Goal: Information Seeking & Learning: Understand process/instructions

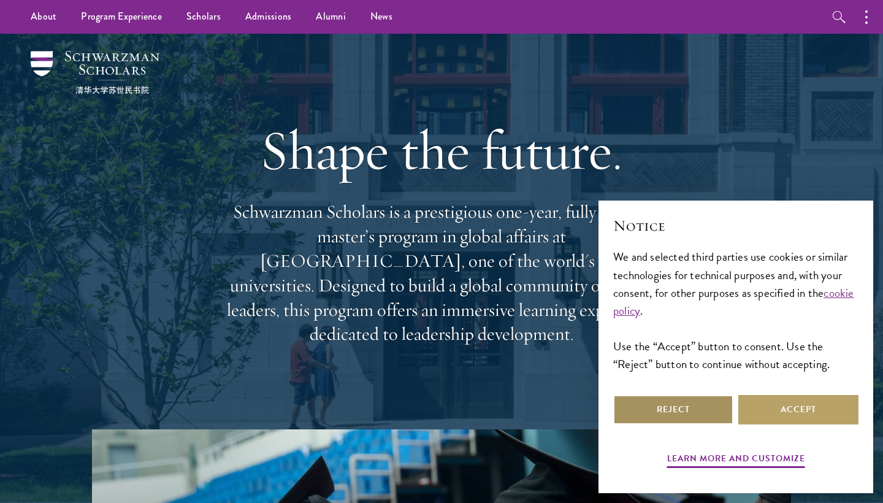
click at [699, 407] on button "Reject" at bounding box center [673, 409] width 120 height 29
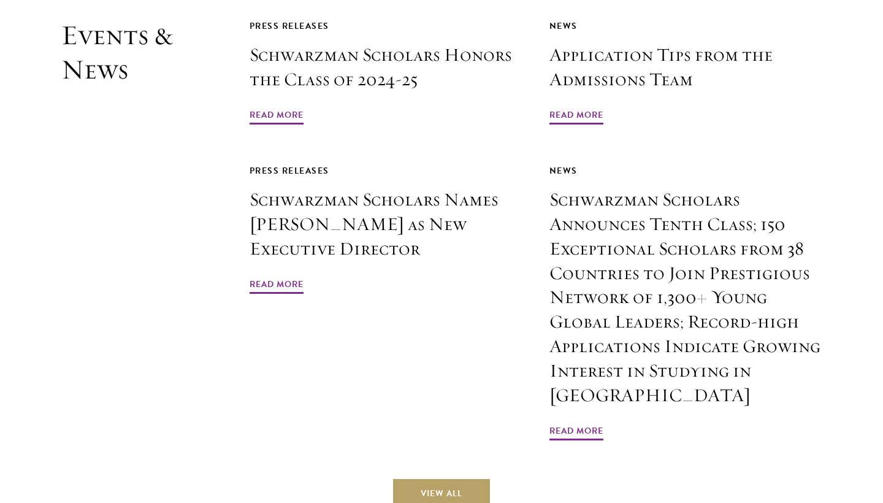
scroll to position [2973, 0]
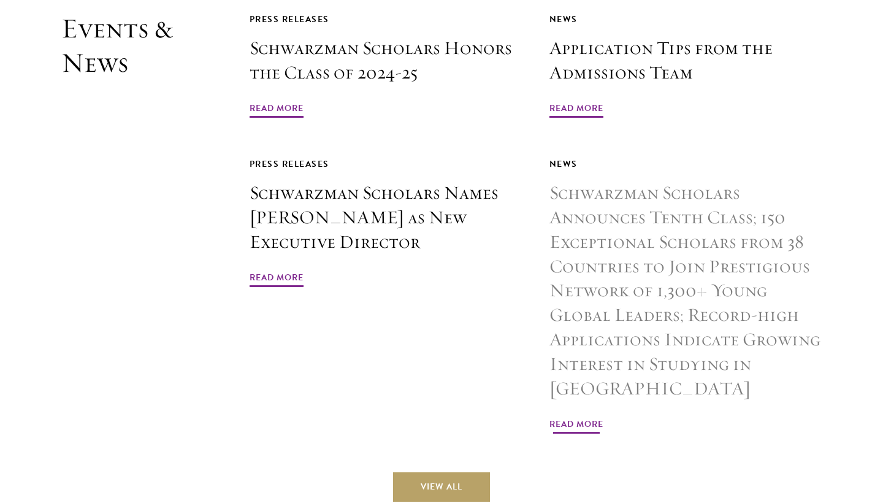
click at [746, 293] on h3 "Schwarzman Scholars Announces Tenth Class; 150 Exceptional Scholars from 38 Cou…" at bounding box center [685, 291] width 272 height 220
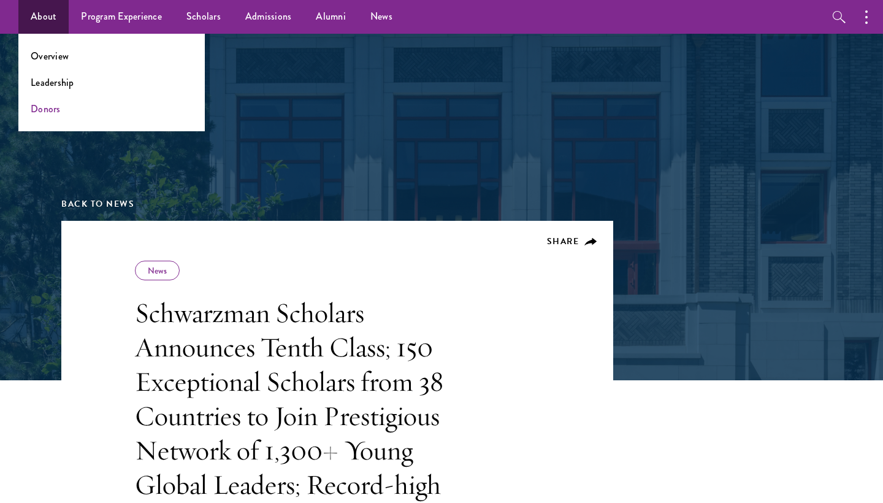
click at [47, 108] on link "Donors" at bounding box center [46, 109] width 30 height 14
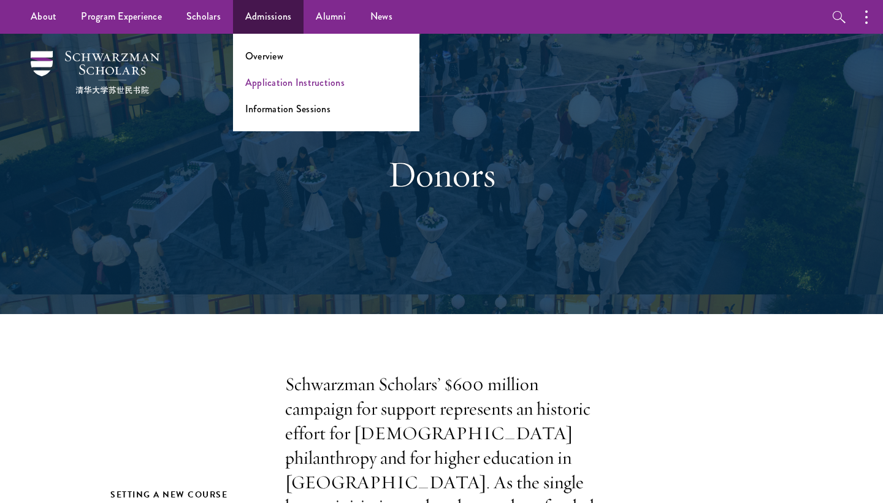
click at [257, 81] on link "Application Instructions" at bounding box center [294, 82] width 99 height 14
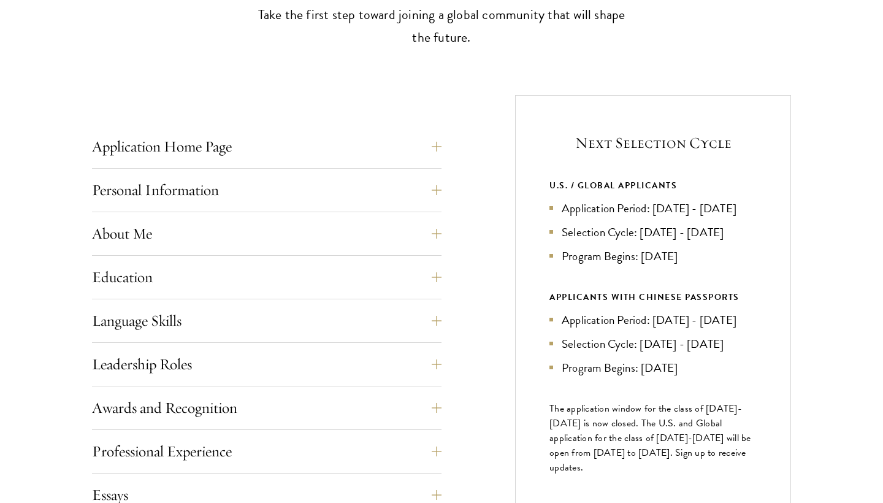
scroll to position [478, 0]
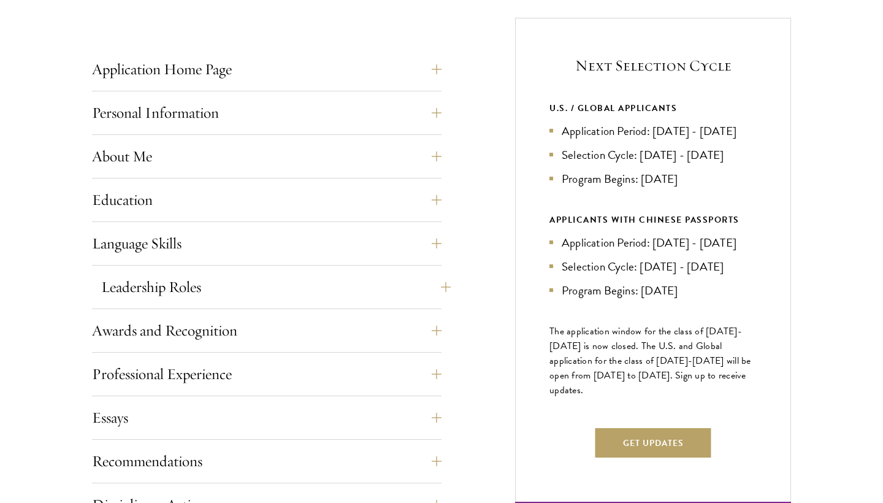
click at [436, 287] on button "Leadership Roles" at bounding box center [275, 286] width 349 height 29
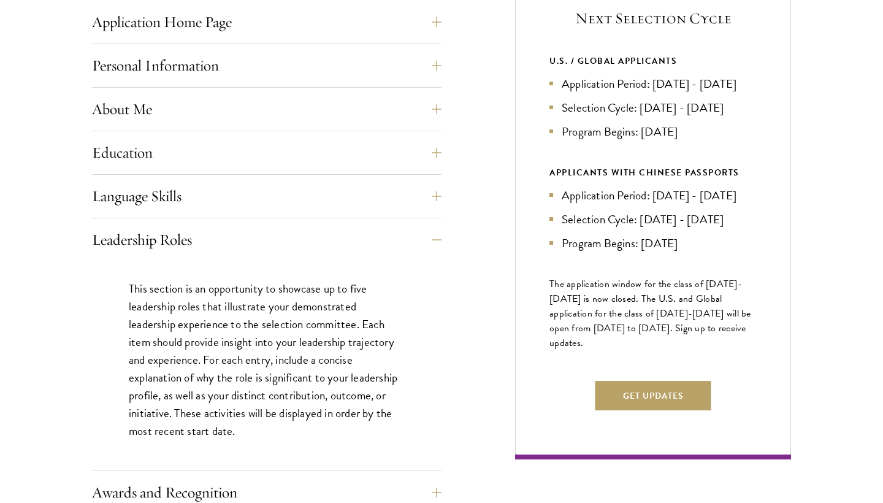
scroll to position [528, 0]
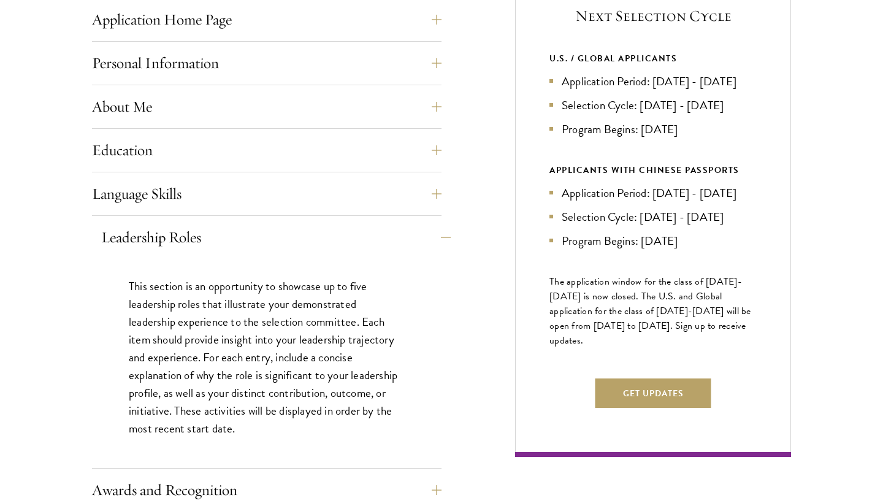
click at [439, 238] on button "Leadership Roles" at bounding box center [275, 237] width 349 height 29
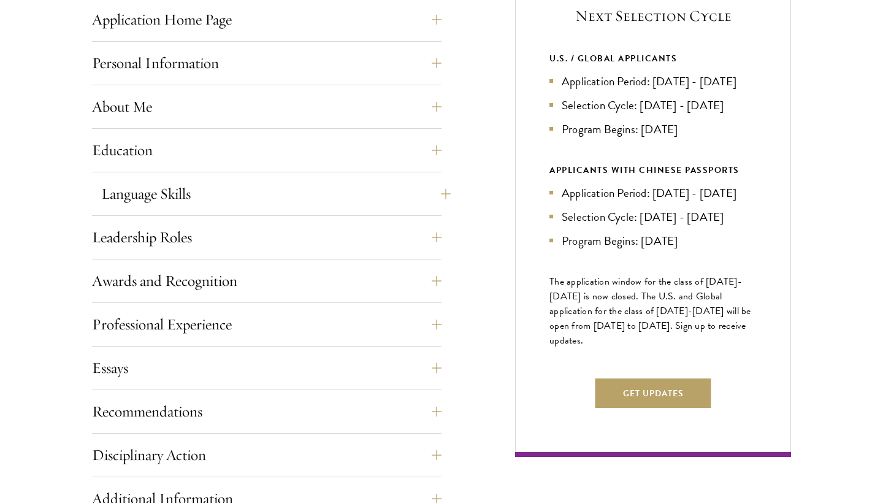
click at [433, 195] on button "Language Skills" at bounding box center [275, 193] width 349 height 29
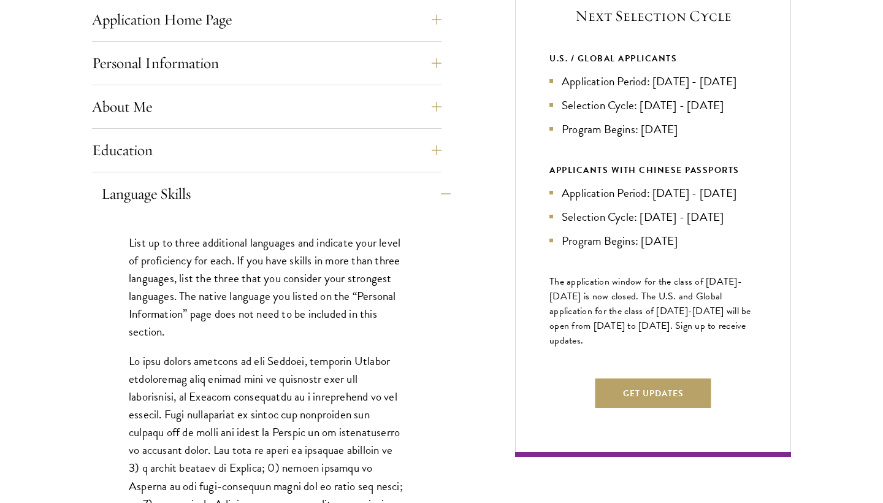
click at [433, 195] on button "Language Skills" at bounding box center [275, 193] width 349 height 29
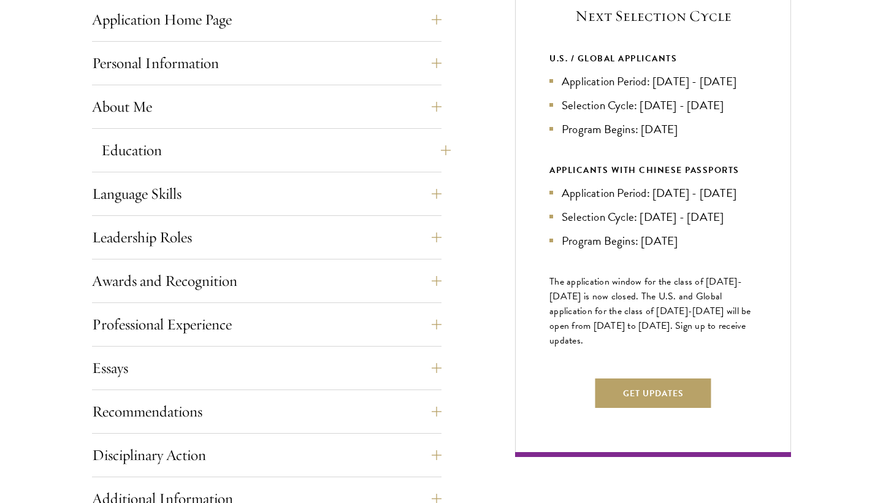
click at [435, 152] on button "Education" at bounding box center [275, 149] width 349 height 29
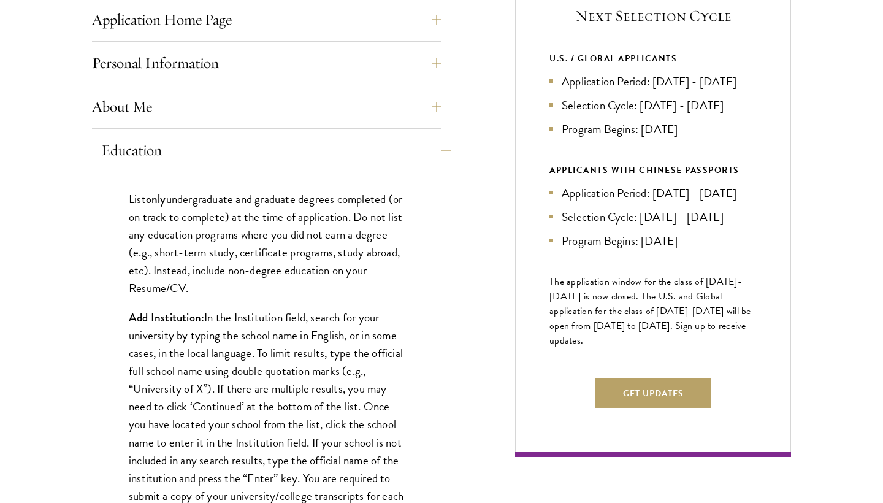
click at [435, 152] on button "Education" at bounding box center [275, 149] width 349 height 29
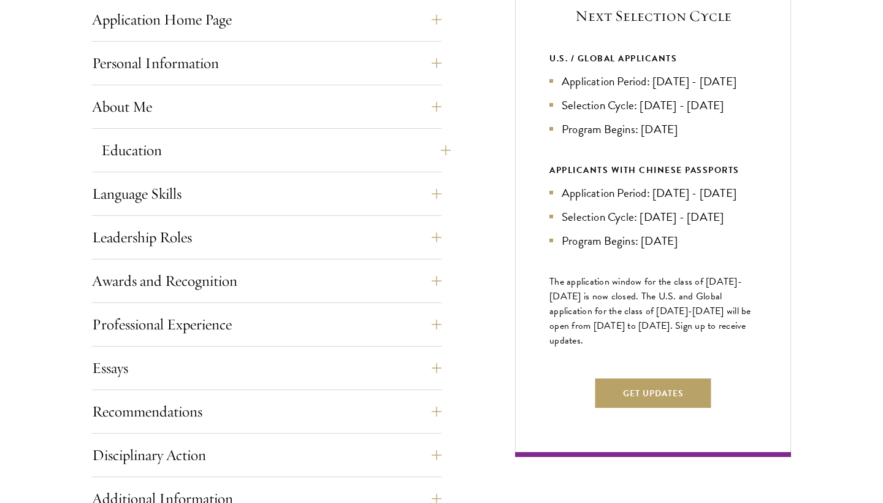
click at [435, 152] on button "Education" at bounding box center [275, 149] width 349 height 29
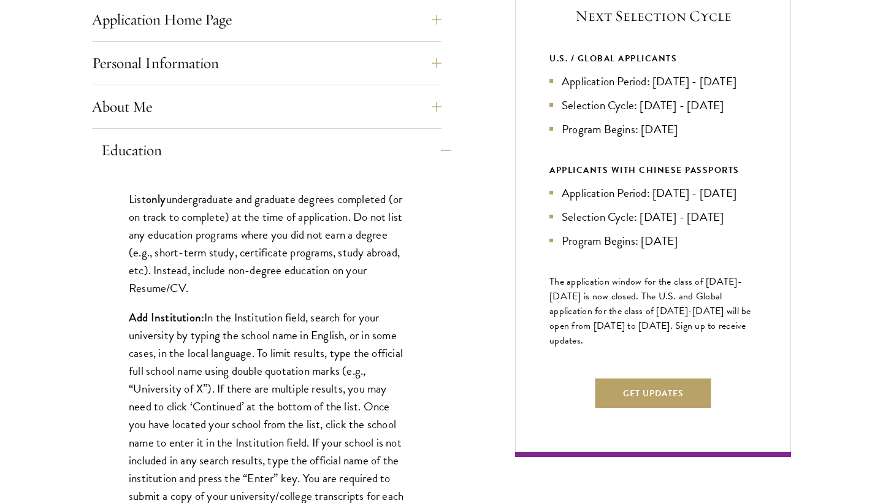
click at [435, 152] on button "Education" at bounding box center [275, 149] width 349 height 29
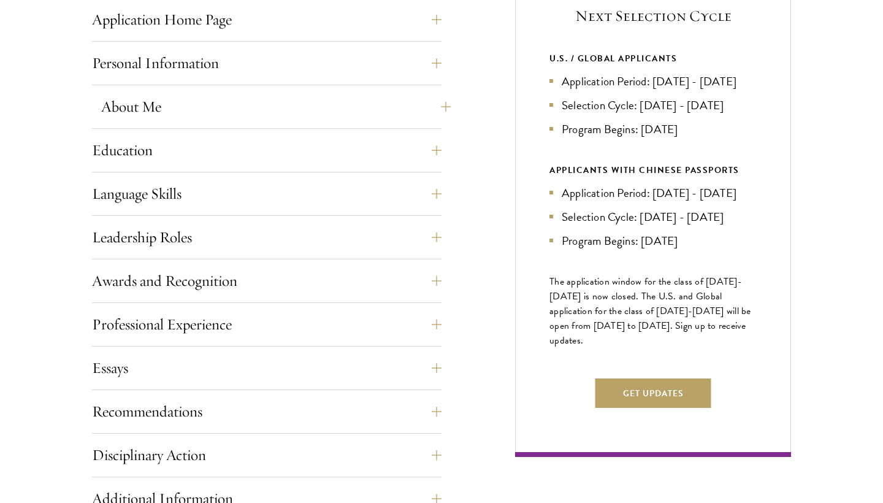
click at [430, 109] on button "About Me" at bounding box center [275, 106] width 349 height 29
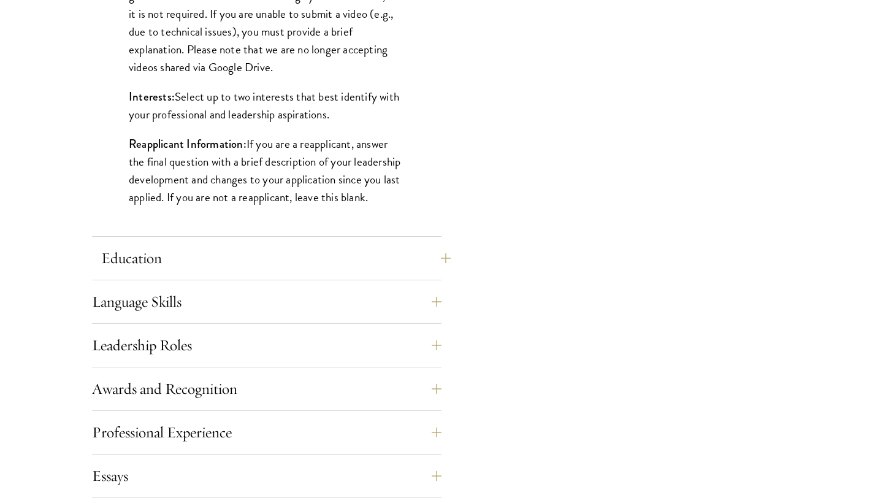
scroll to position [1034, 0]
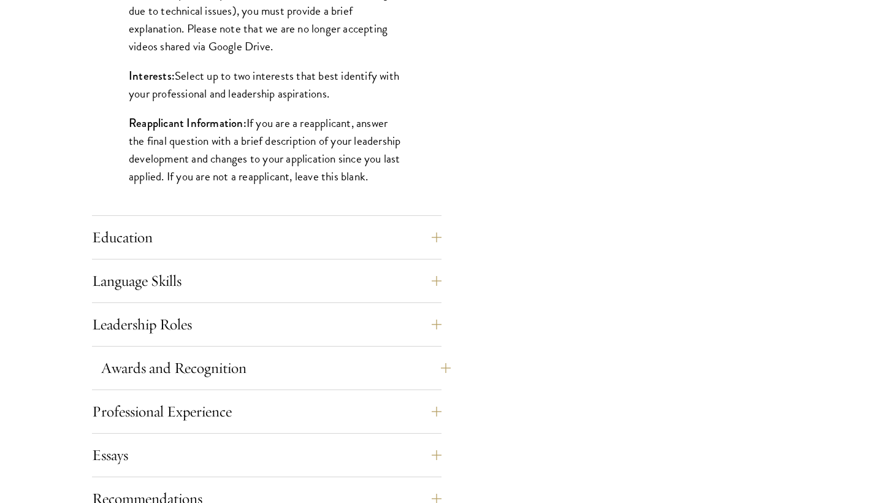
click at [371, 363] on button "Awards and Recognition" at bounding box center [275, 367] width 349 height 29
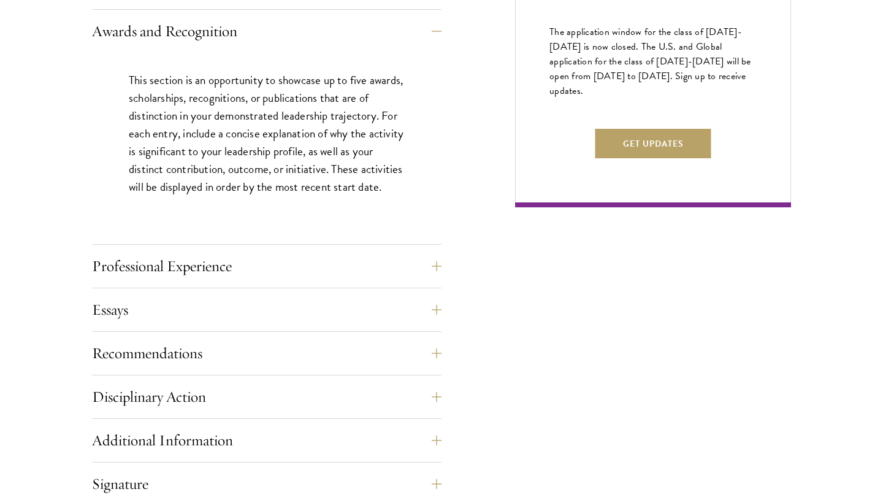
scroll to position [778, 0]
click at [432, 310] on button "Essays" at bounding box center [275, 308] width 349 height 29
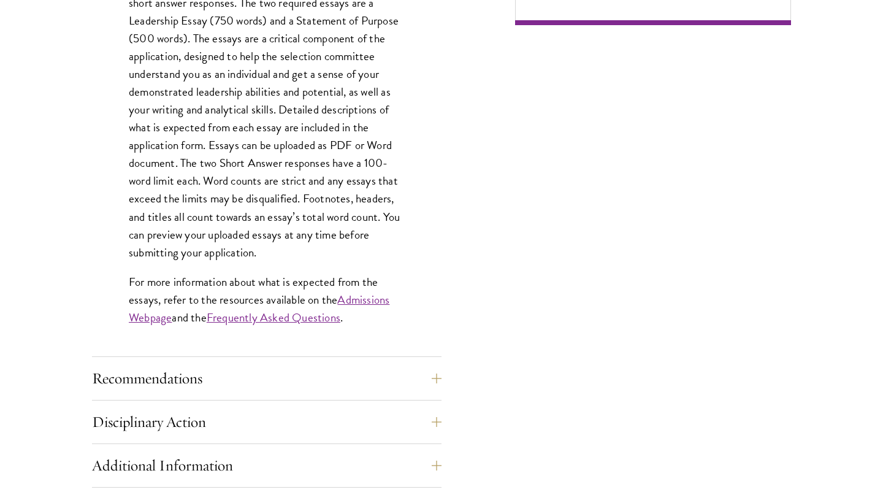
scroll to position [981, 0]
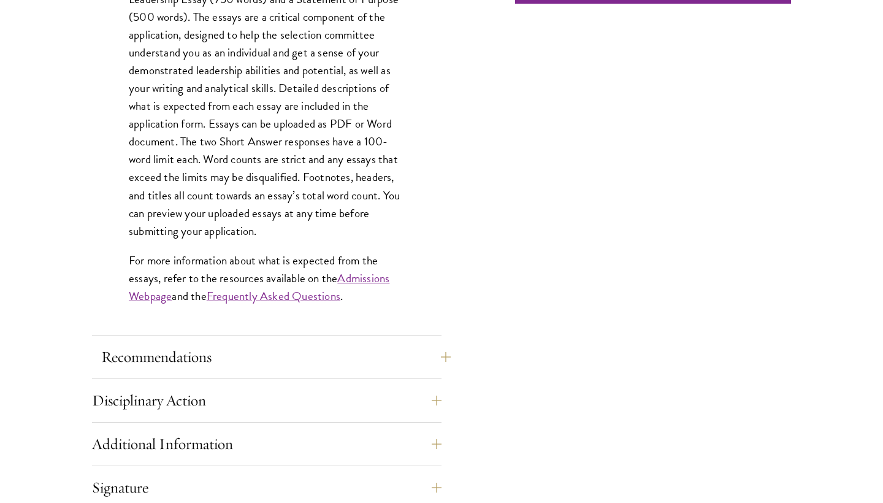
click at [435, 344] on button "Recommendations" at bounding box center [275, 356] width 349 height 29
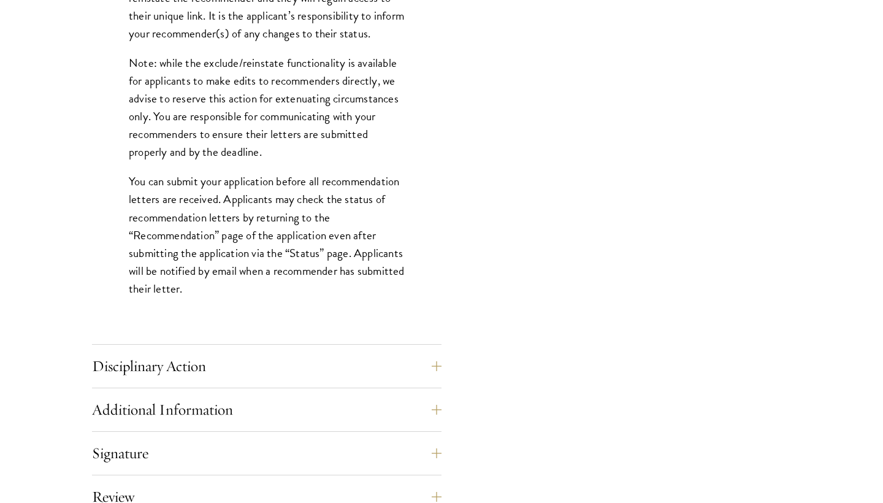
scroll to position [1628, 0]
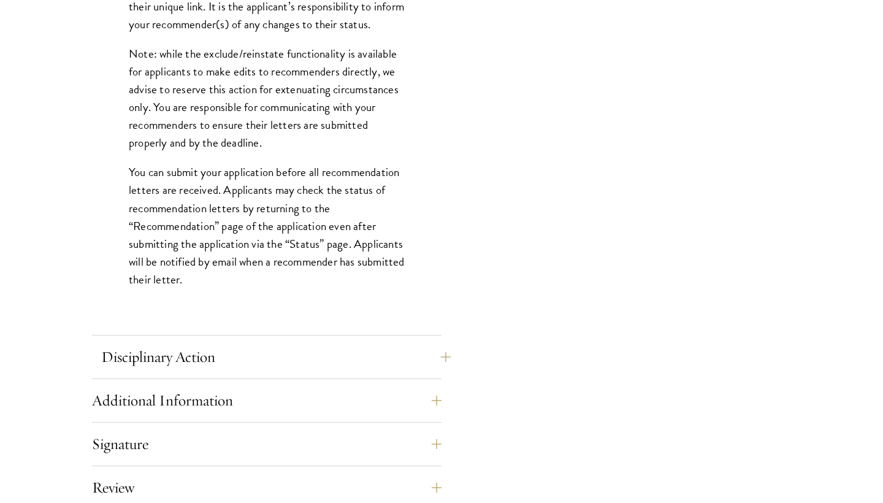
click at [420, 347] on button "Disciplinary Action" at bounding box center [275, 356] width 349 height 29
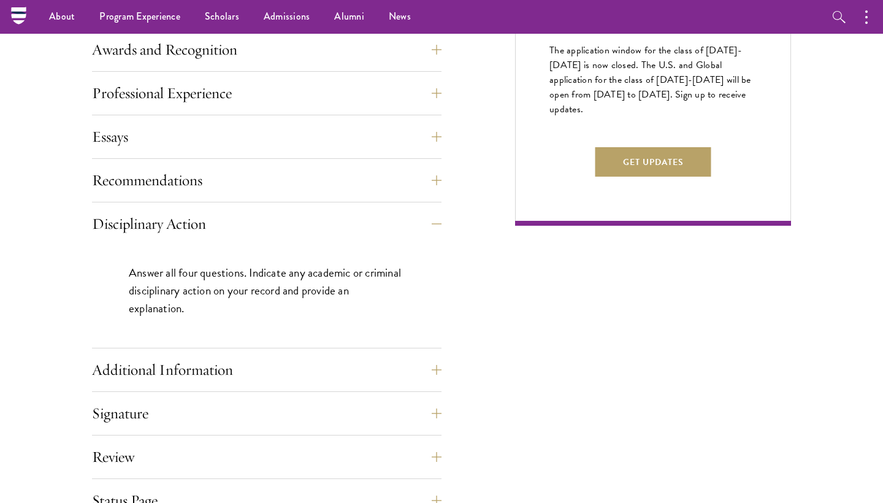
scroll to position [759, 0]
click at [417, 359] on button "Additional Information" at bounding box center [275, 369] width 349 height 29
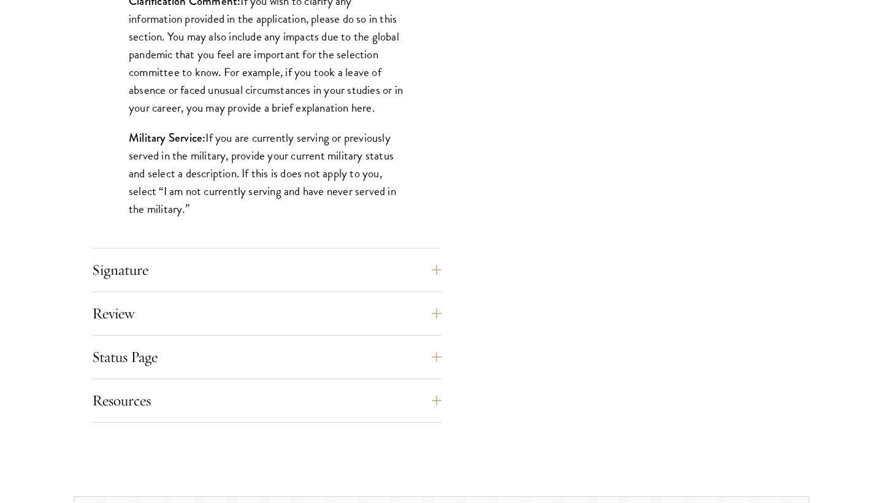
scroll to position [1196, 0]
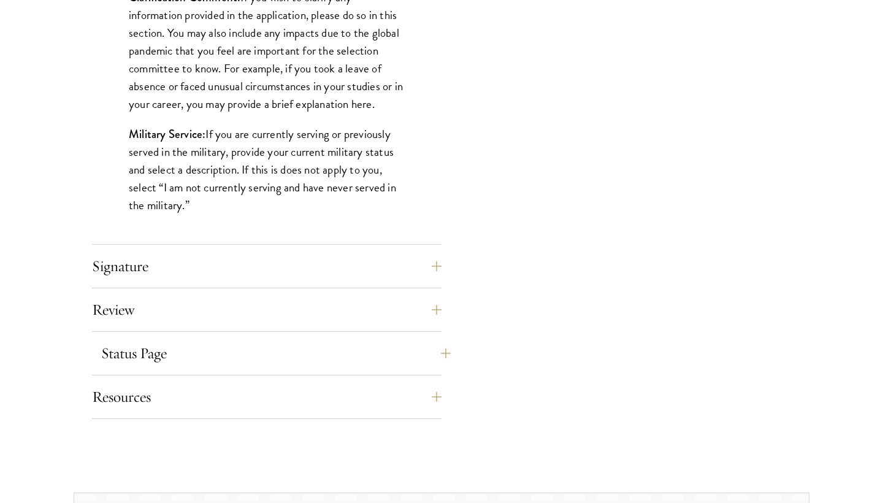
click at [387, 362] on button "Status Page" at bounding box center [275, 352] width 349 height 29
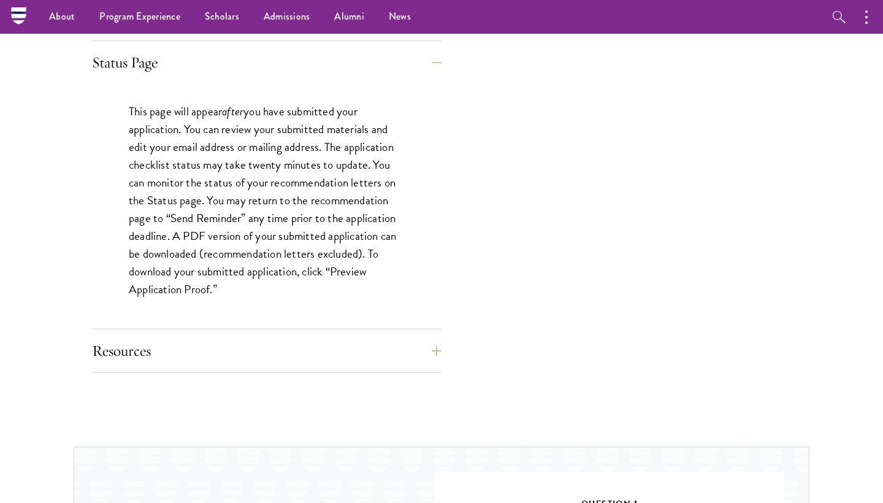
scroll to position [1088, 0]
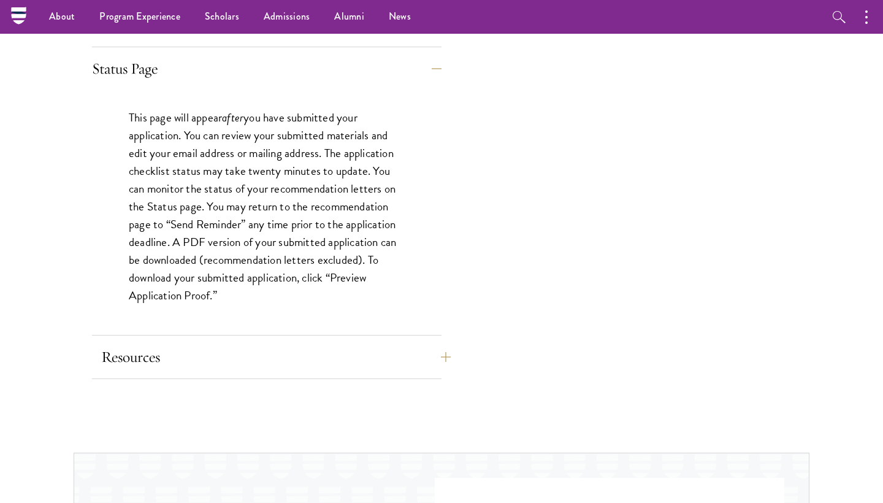
click at [378, 348] on button "Resources" at bounding box center [275, 356] width 349 height 29
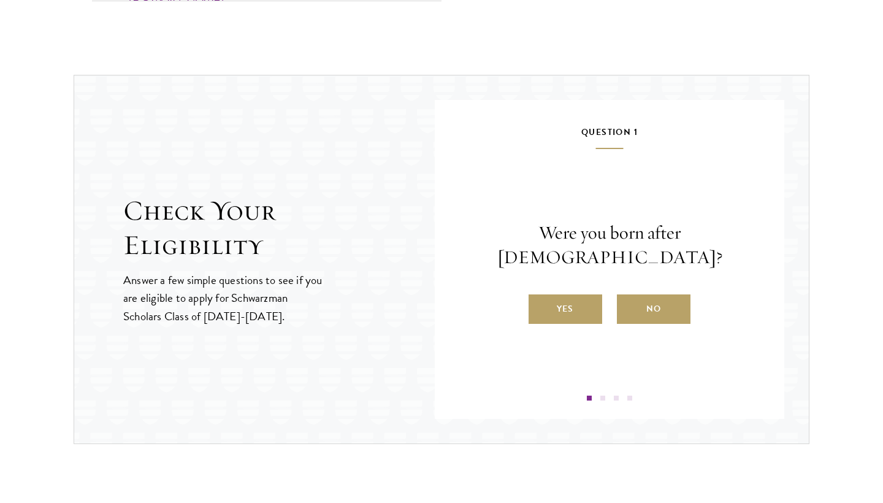
scroll to position [1402, 0]
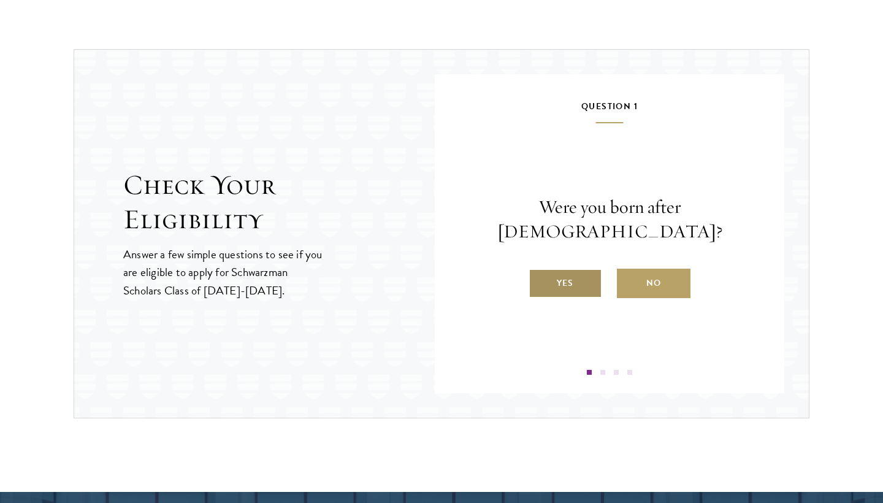
click at [582, 272] on label "Yes" at bounding box center [565, 282] width 74 height 29
click at [539, 272] on input "Yes" at bounding box center [533, 275] width 11 height 11
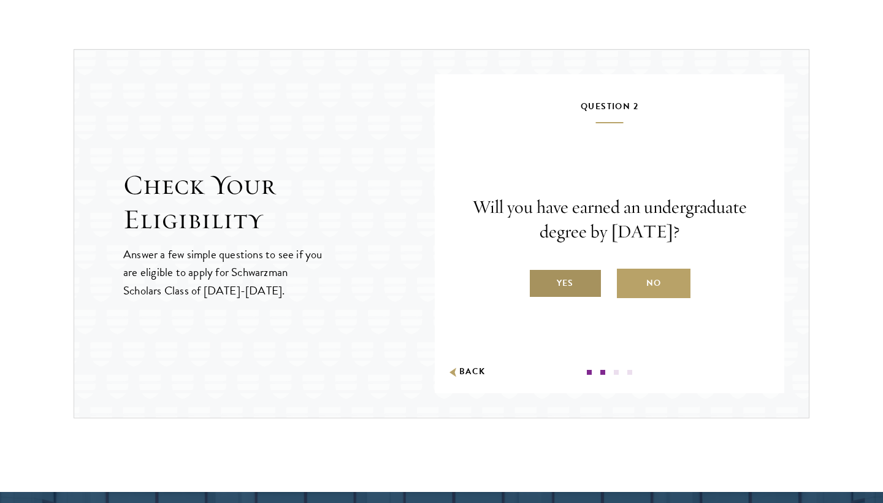
click at [579, 287] on label "Yes" at bounding box center [565, 282] width 74 height 29
click at [539, 281] on input "Yes" at bounding box center [533, 275] width 11 height 11
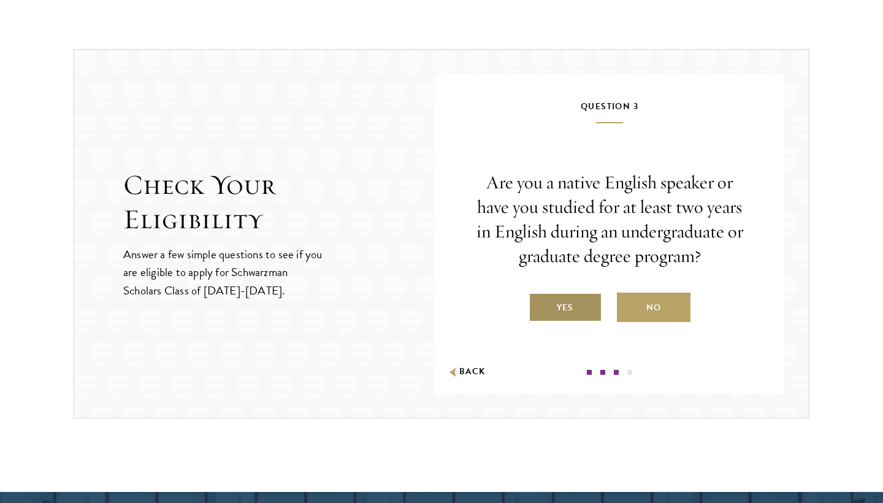
click at [578, 301] on label "Yes" at bounding box center [565, 306] width 74 height 29
click at [539, 301] on input "Yes" at bounding box center [533, 299] width 11 height 11
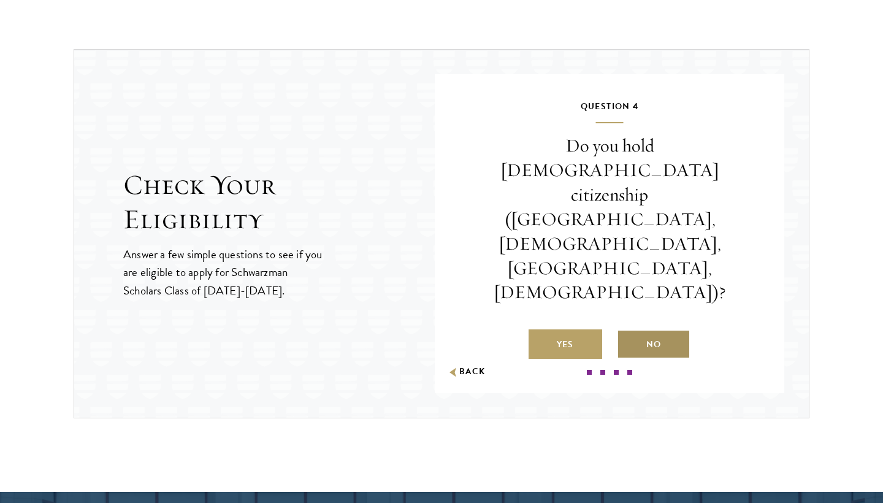
click at [623, 329] on label "No" at bounding box center [654, 343] width 74 height 29
click at [623, 331] on input "No" at bounding box center [622, 336] width 11 height 11
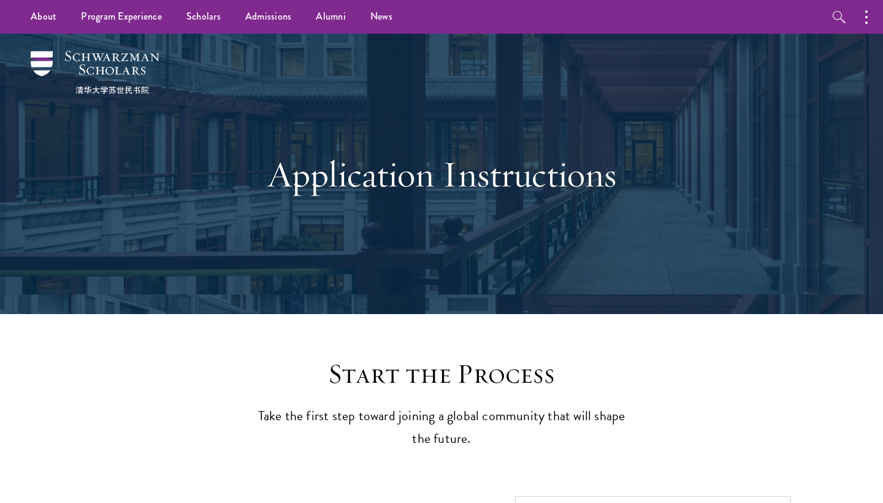
scroll to position [0, 0]
click at [330, 14] on link "Alumni" at bounding box center [330, 17] width 55 height 34
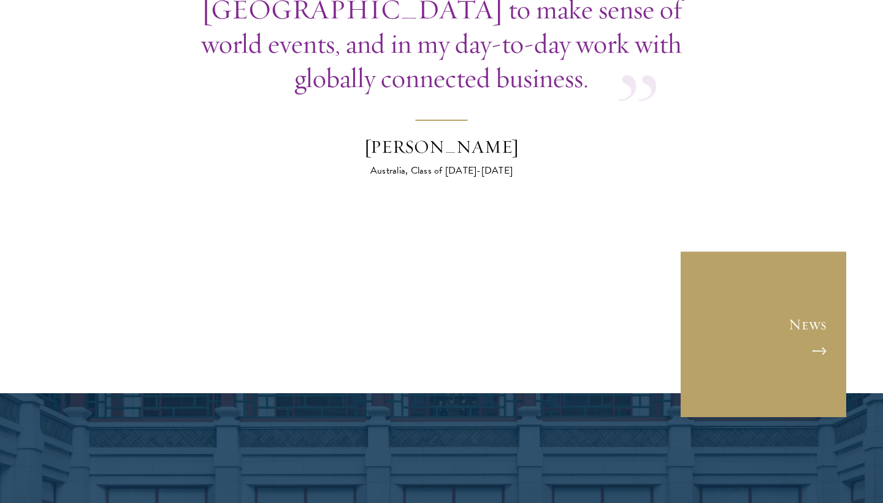
scroll to position [4776, 0]
